Goal: Find specific page/section: Find specific page/section

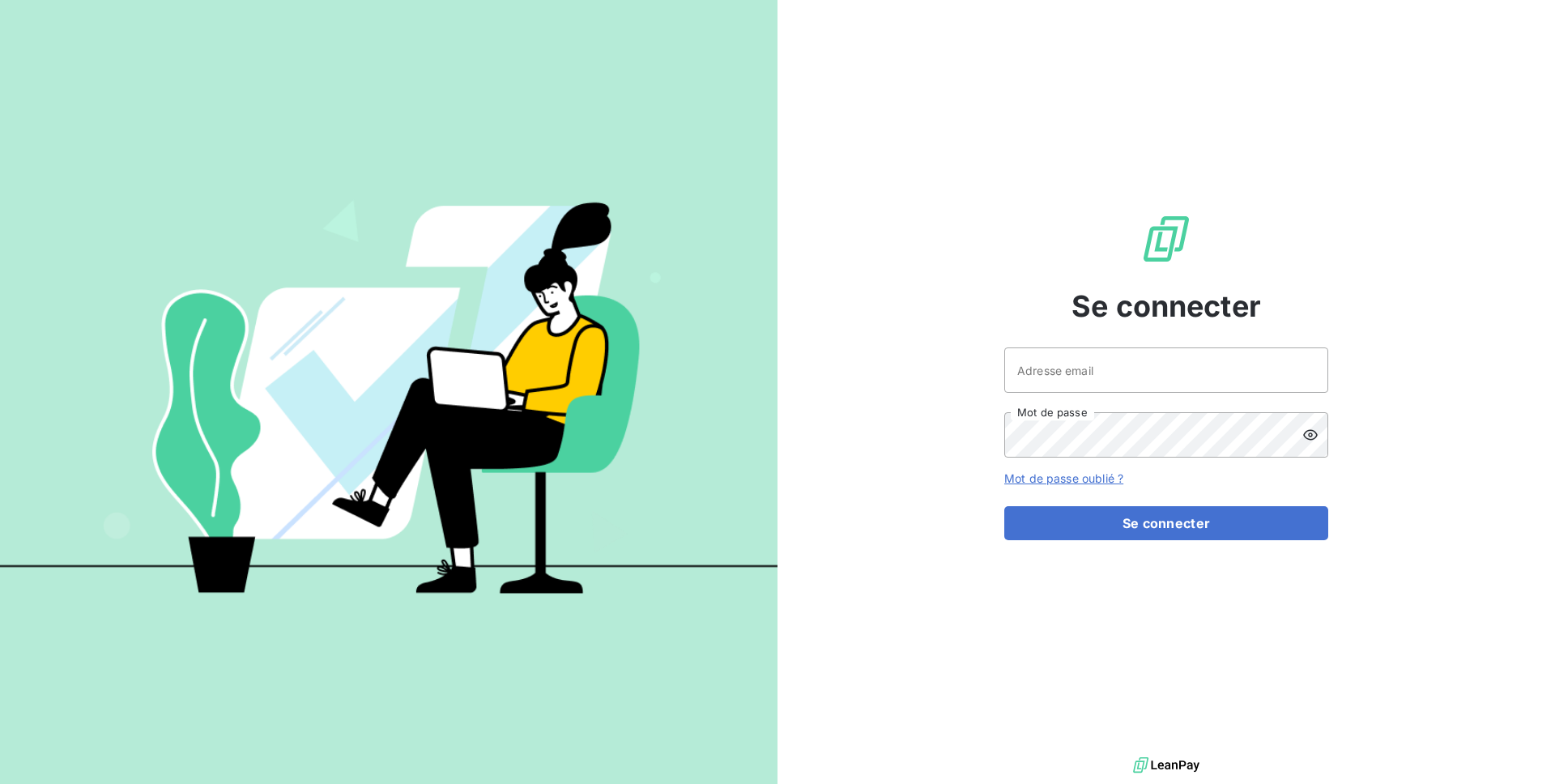
click at [1104, 344] on div "Se connecter Adresse email Mot de passe Mot de passe oublié ? Se connecter" at bounding box center [1166, 376] width 324 height 753
click at [1104, 370] on input "Adresse email" at bounding box center [1166, 370] width 324 height 46
type input "admin@spiriittest"
click at [1004, 506] on button "Se connecter" at bounding box center [1166, 522] width 324 height 34
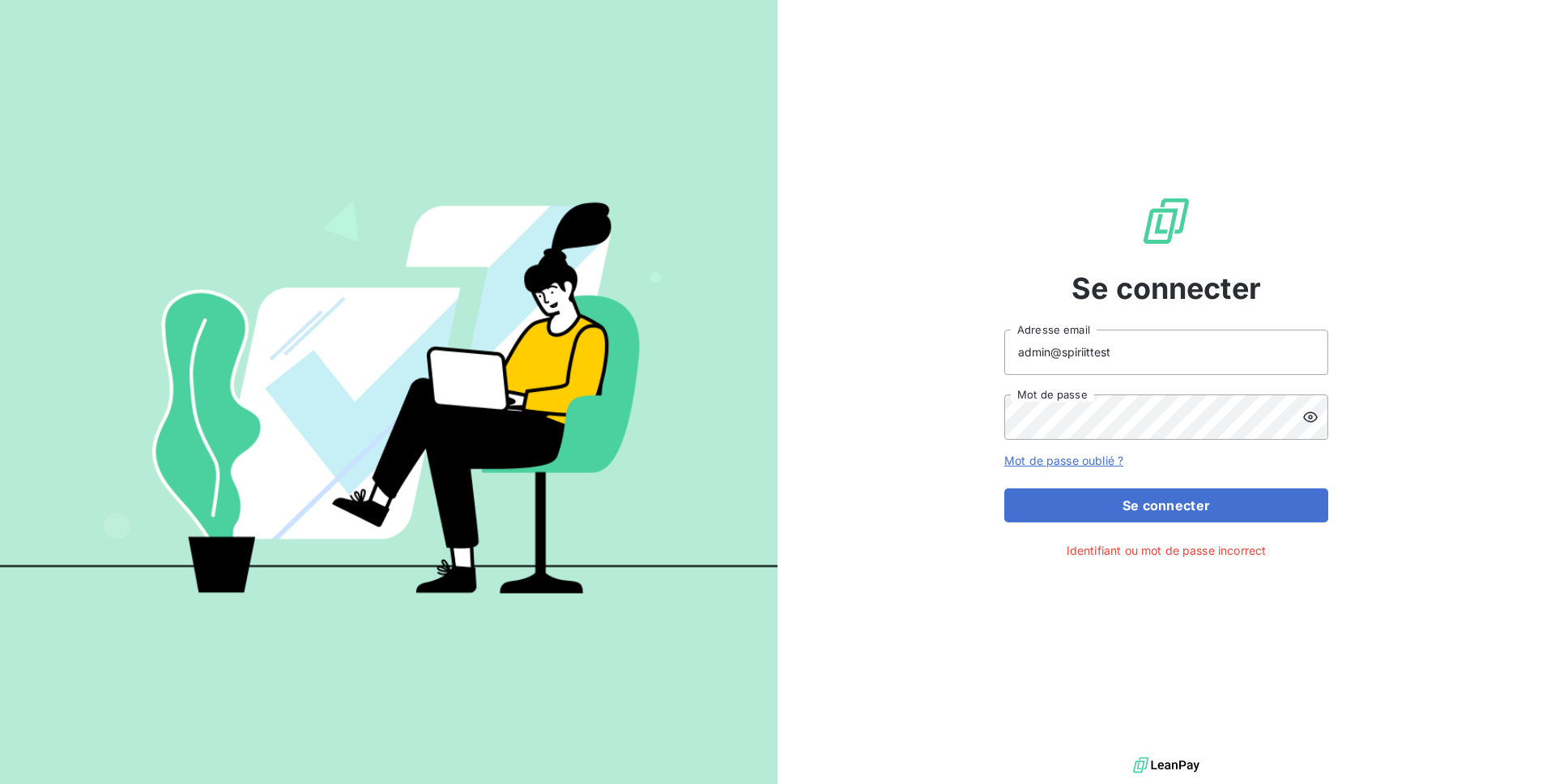
click at [1320, 417] on div at bounding box center [1315, 416] width 26 height 46
click at [1004, 488] on button "Se connecter" at bounding box center [1166, 505] width 324 height 34
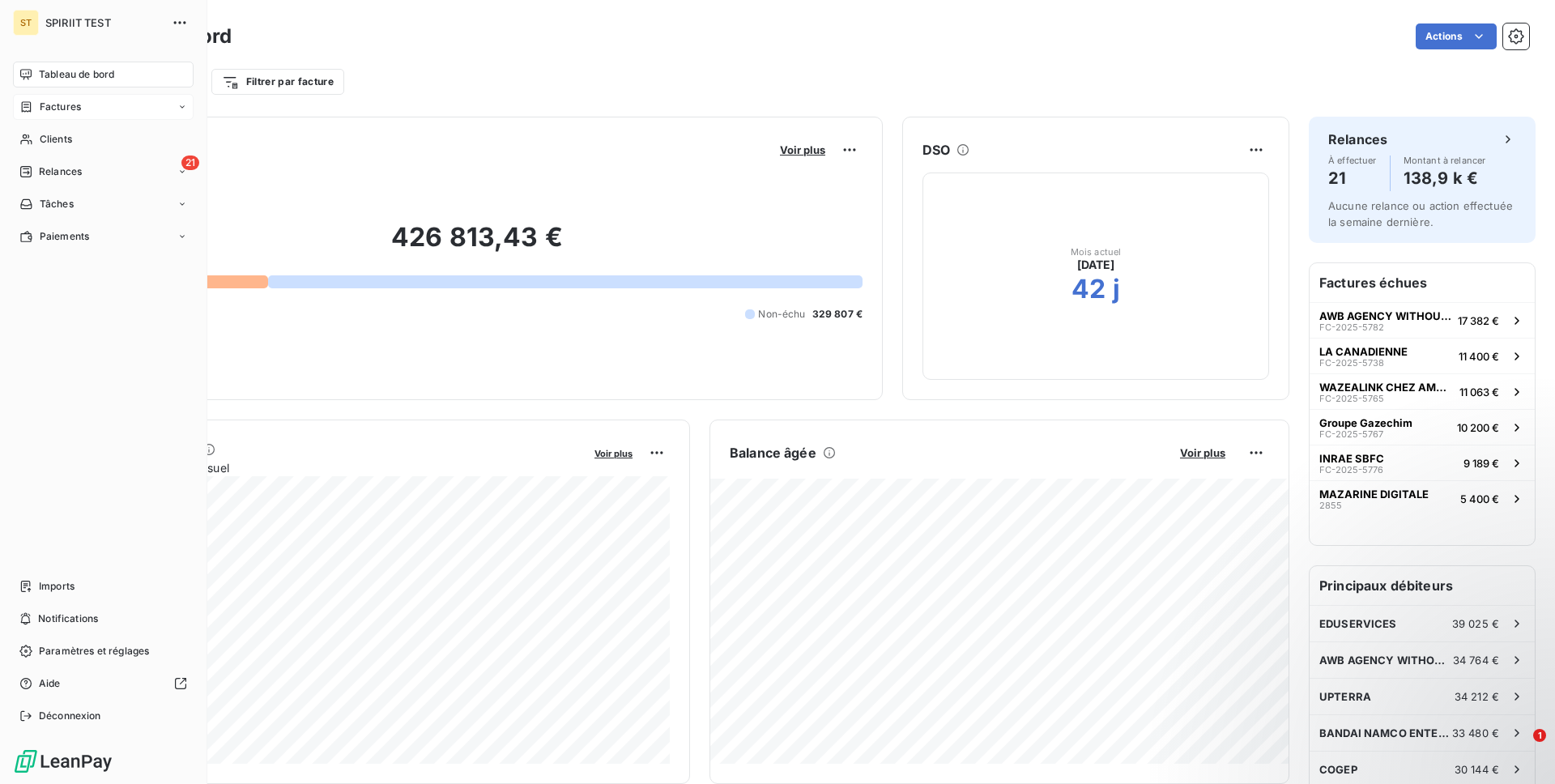
click at [36, 108] on div "Factures" at bounding box center [50, 107] width 61 height 15
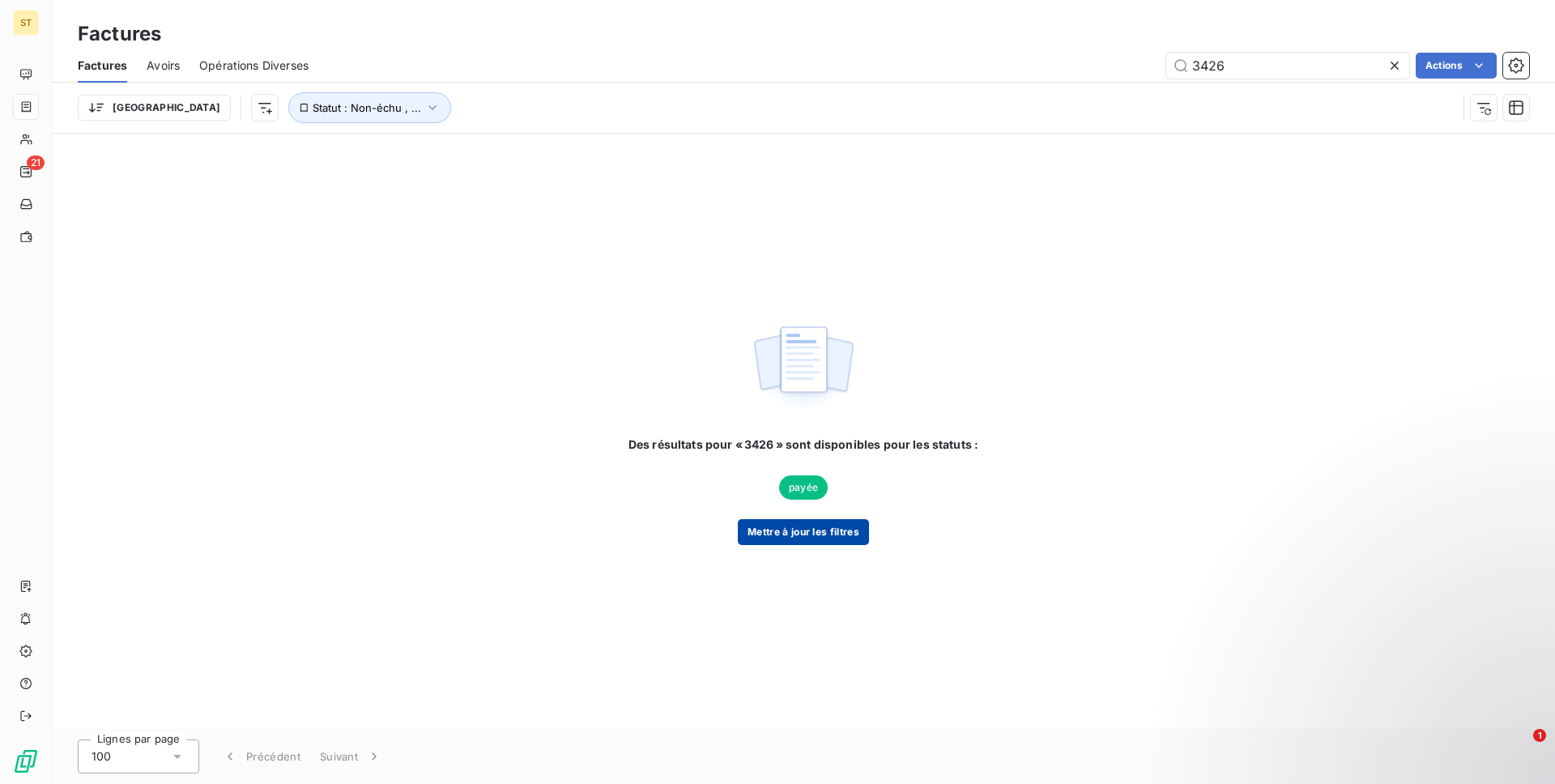
type input "3426"
click at [786, 539] on button "Mettre à jour les filtres" at bounding box center [803, 532] width 131 height 26
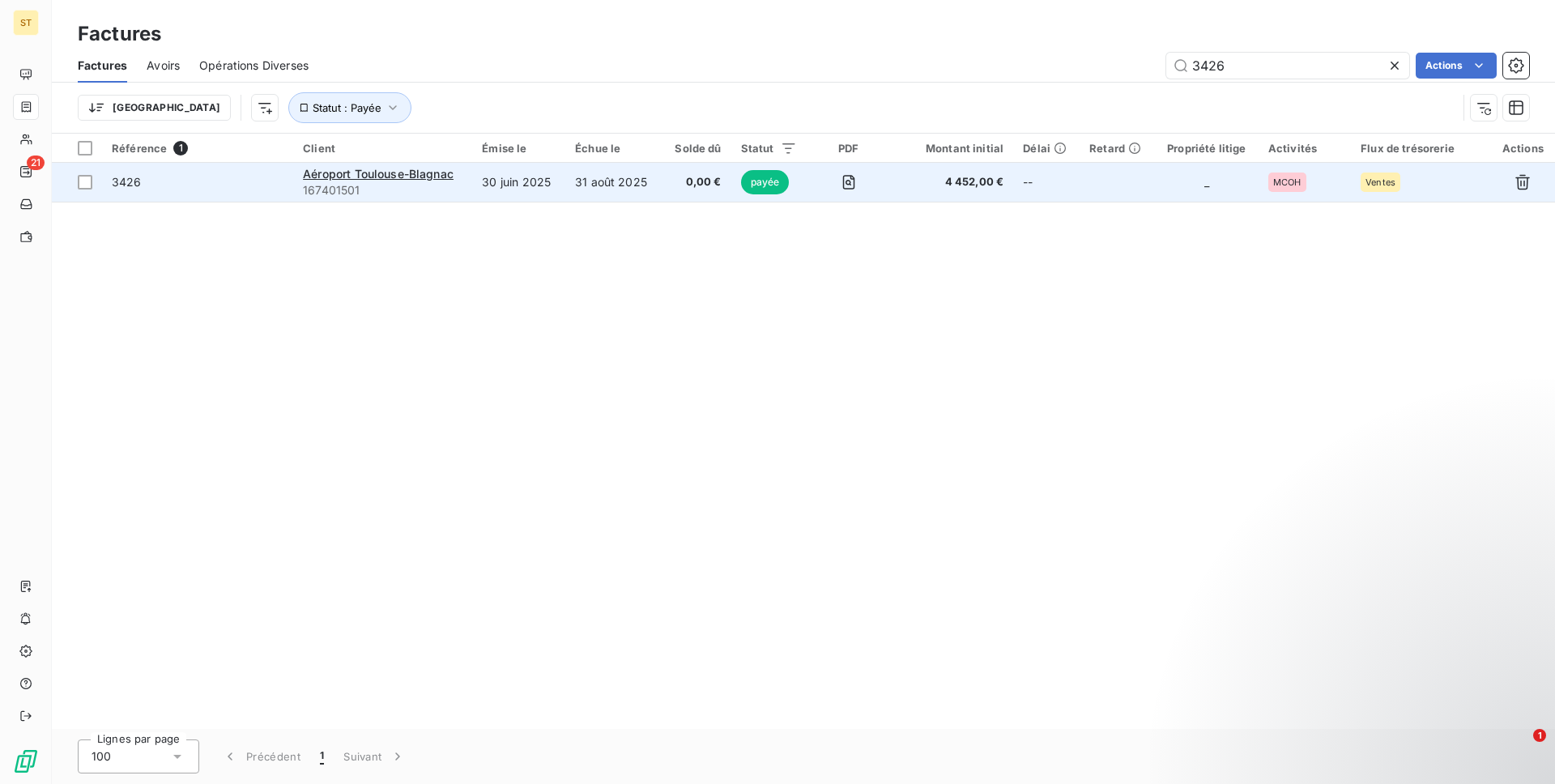
click at [232, 194] on td "3426" at bounding box center [197, 182] width 191 height 39
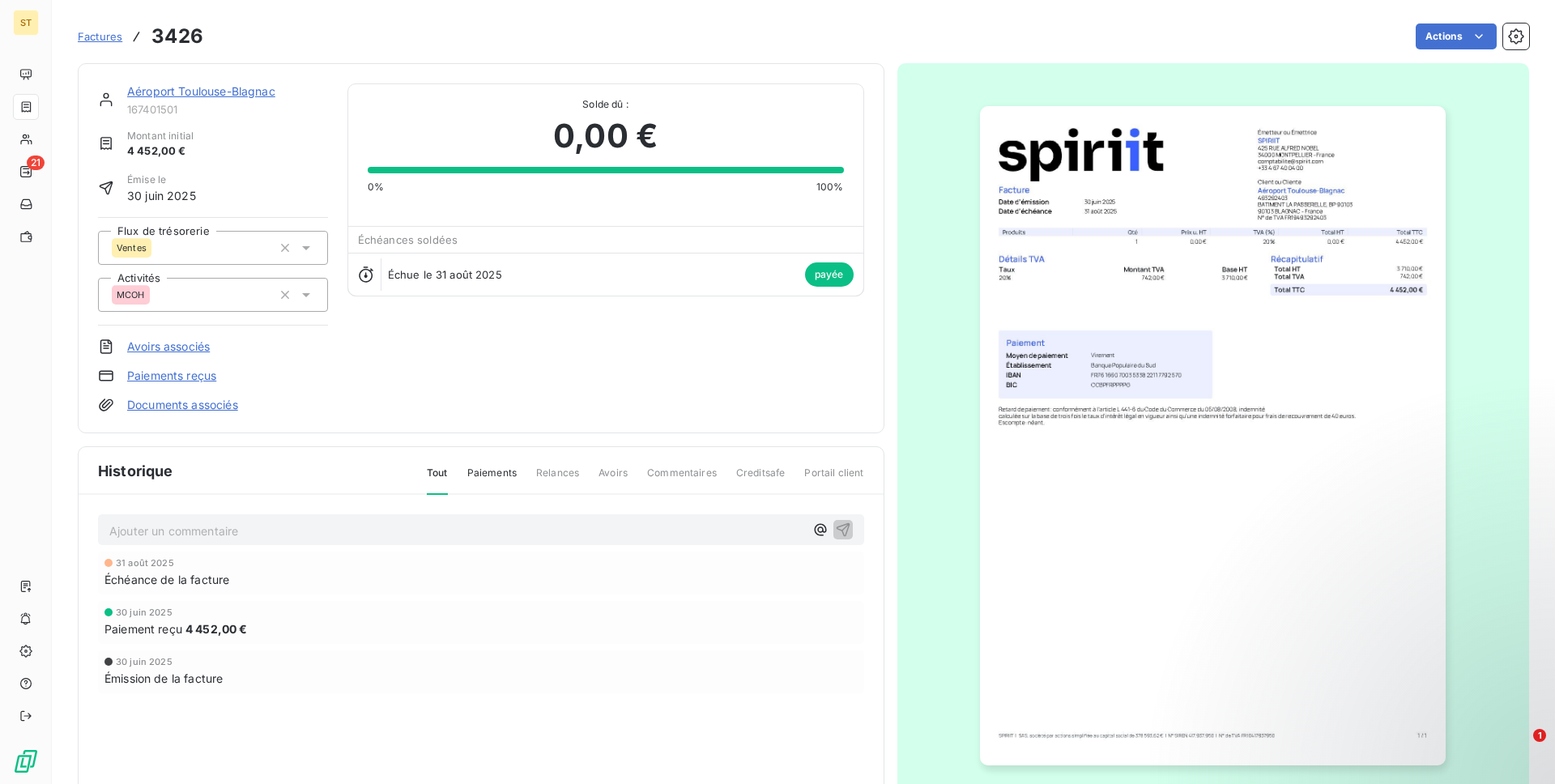
click at [1365, 273] on img "button" at bounding box center [1212, 436] width 466 height 659
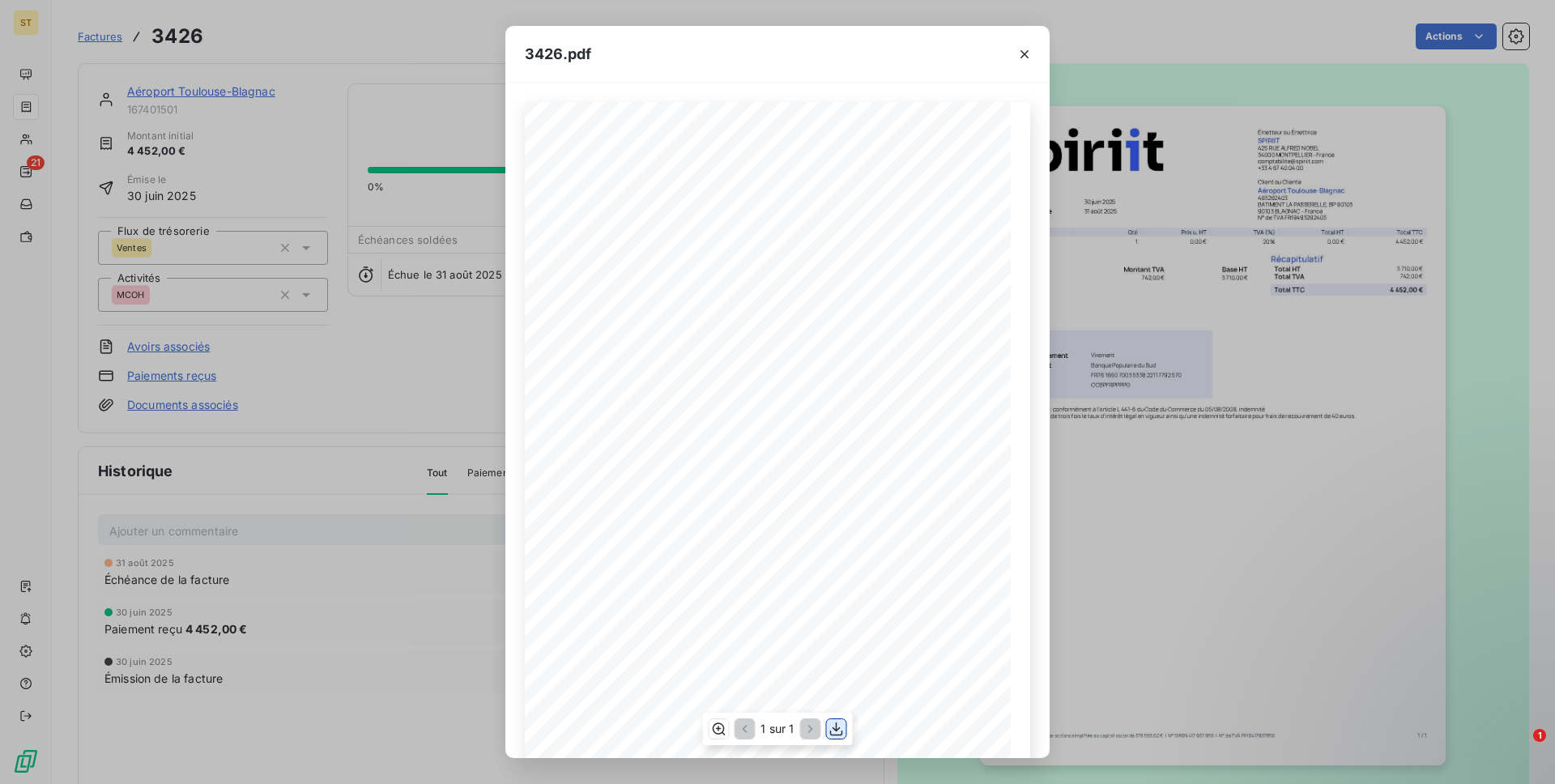
click at [838, 730] on icon "button" at bounding box center [836, 728] width 16 height 16
click at [1009, 53] on div at bounding box center [1024, 54] width 50 height 56
click at [1024, 52] on icon "button" at bounding box center [1023, 54] width 16 height 16
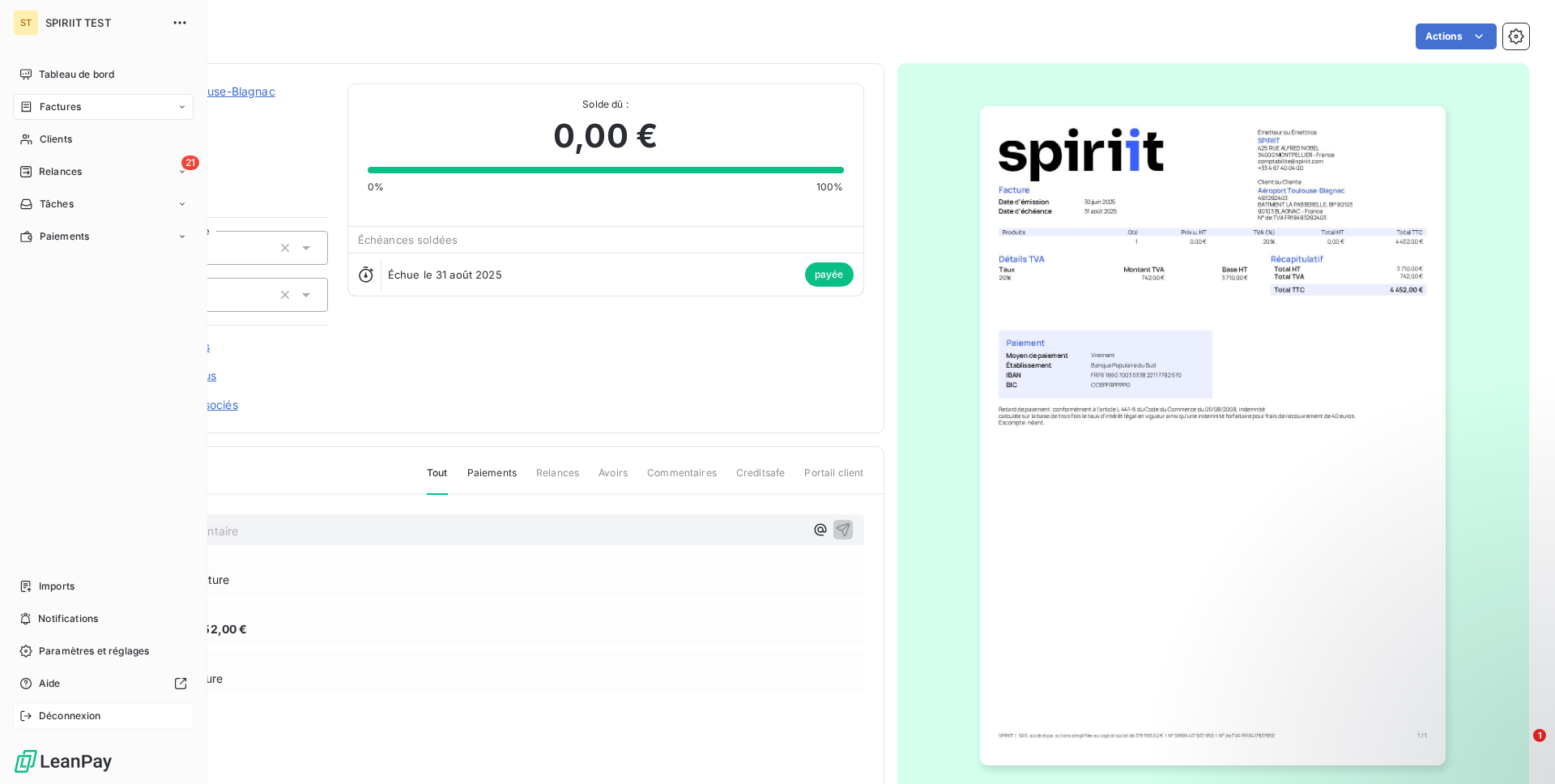
click at [32, 717] on icon at bounding box center [26, 716] width 13 height 13
